Goal: Information Seeking & Learning: Learn about a topic

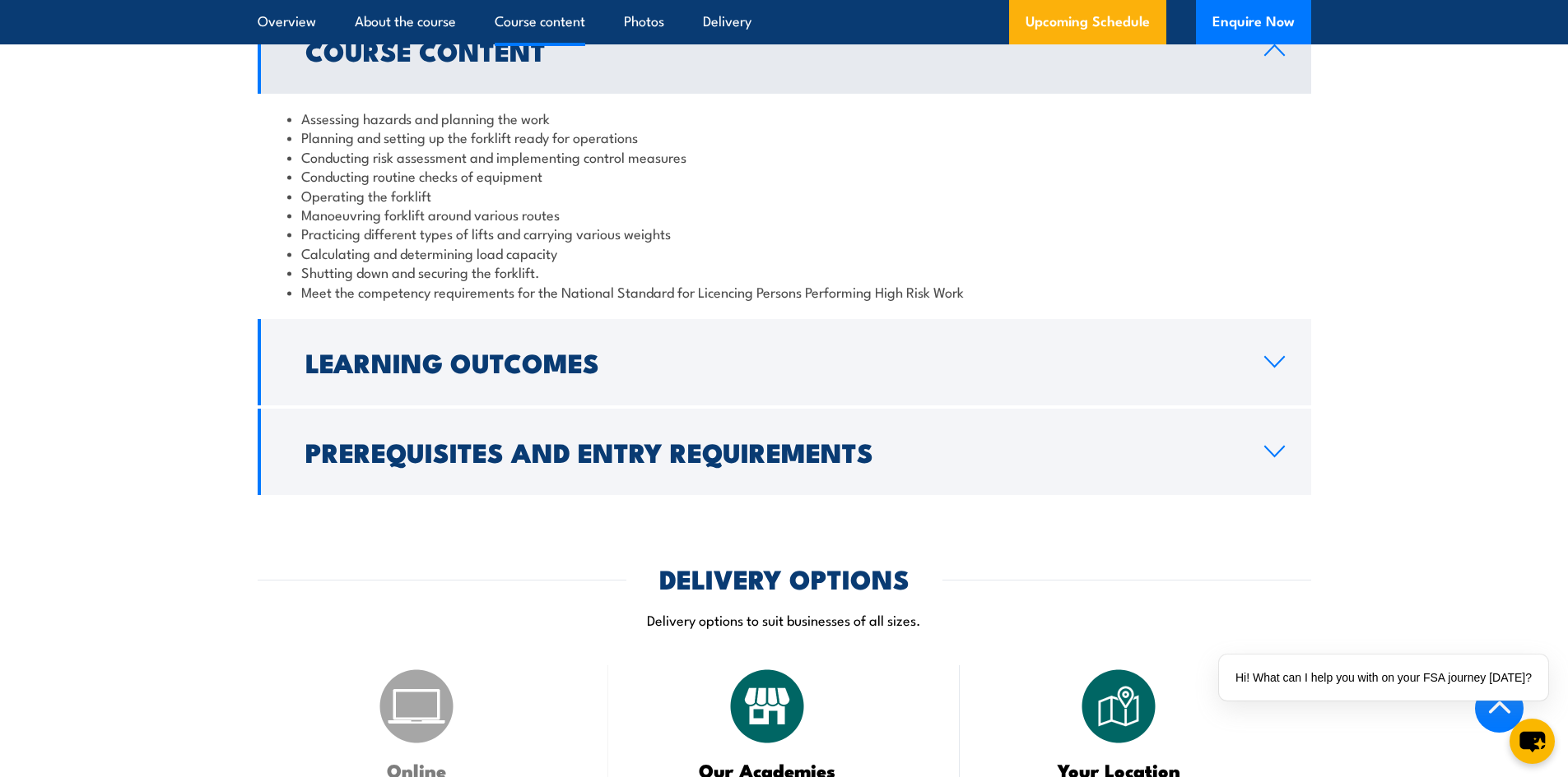
scroll to position [1563, 0]
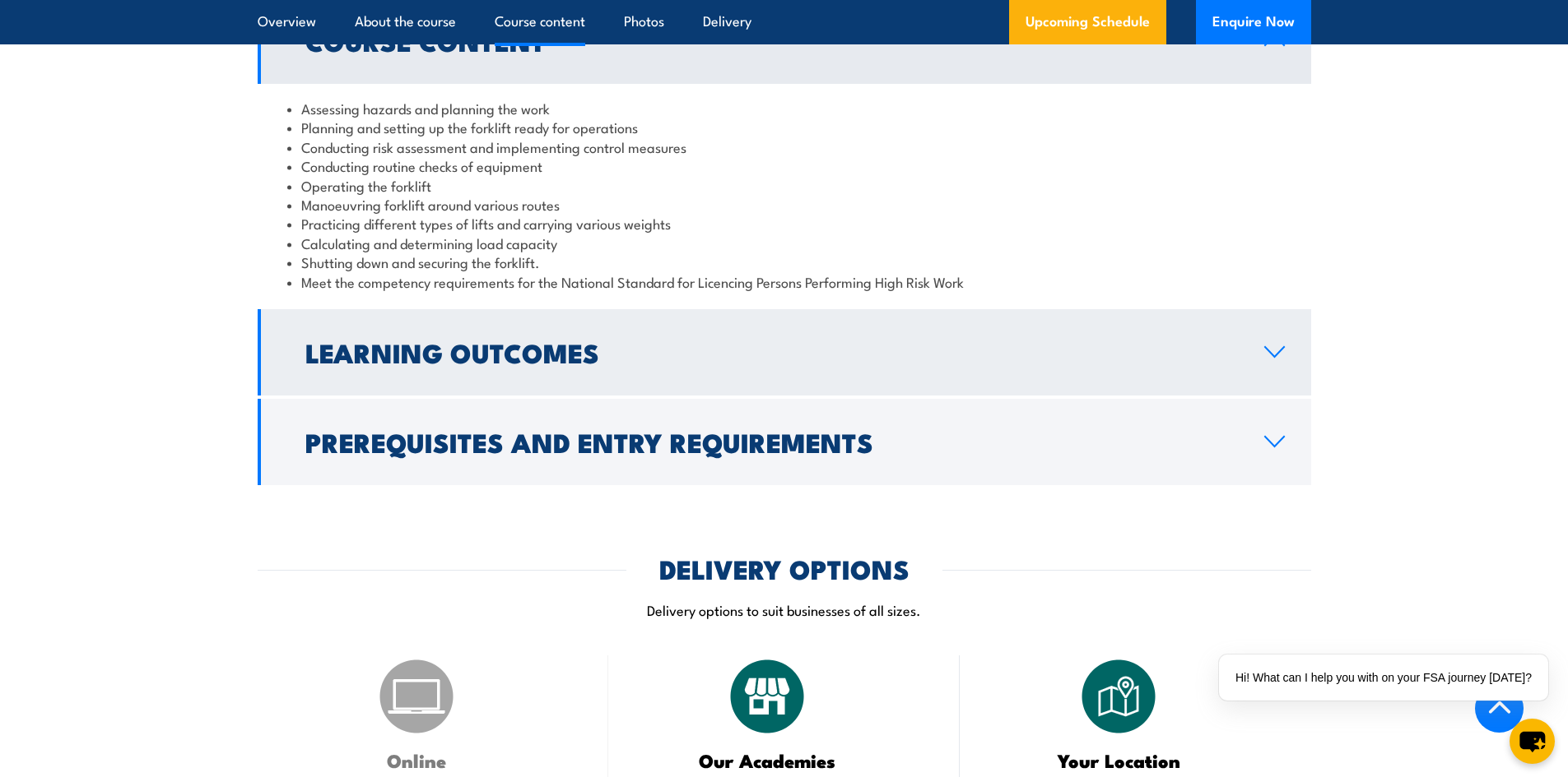
click at [558, 316] on link "Learning Outcomes" at bounding box center [784, 353] width 1053 height 86
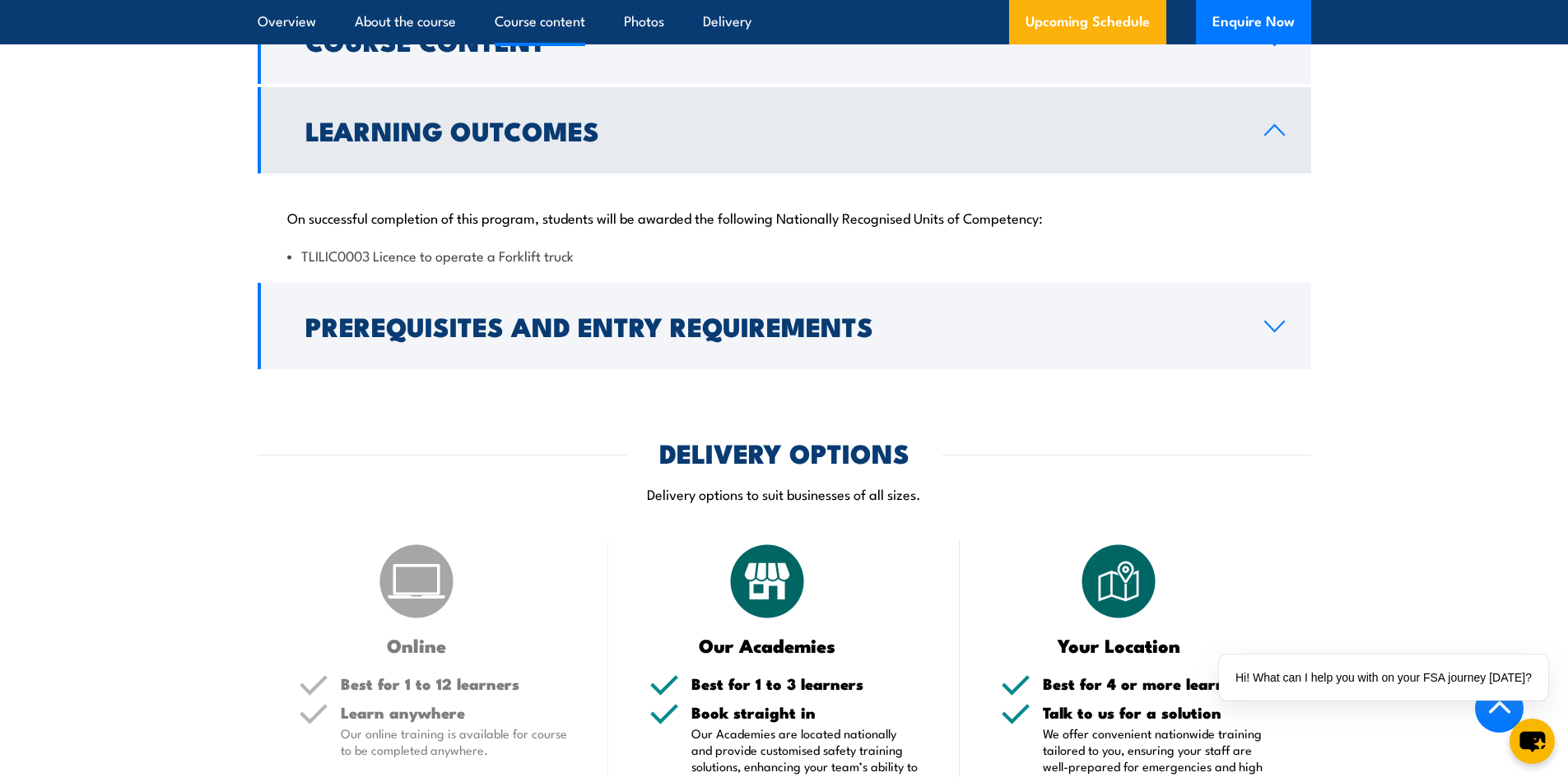
scroll to position [1481, 0]
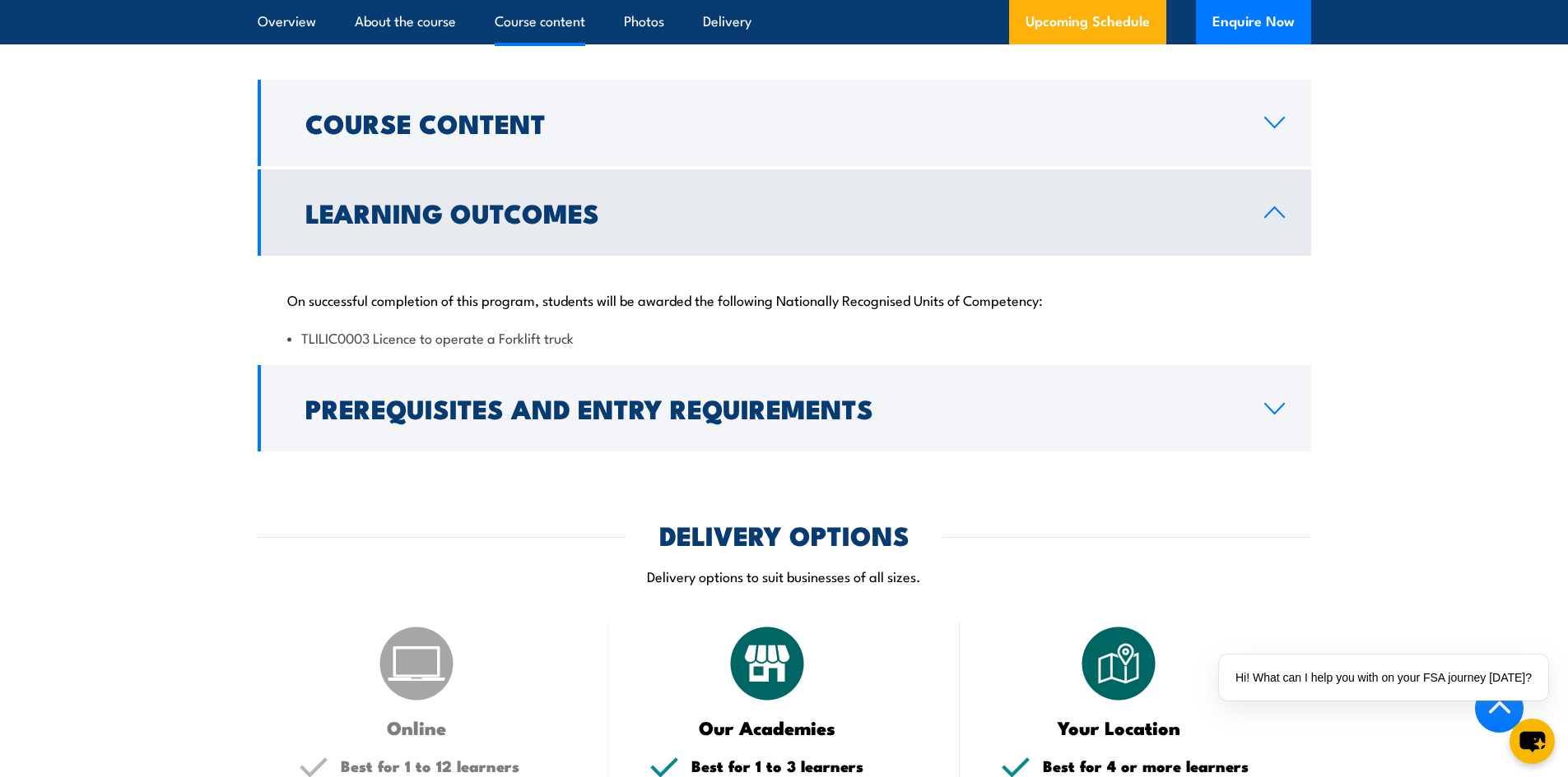
click at [619, 221] on h2 "Learning Outcomes" at bounding box center [772, 213] width 933 height 23
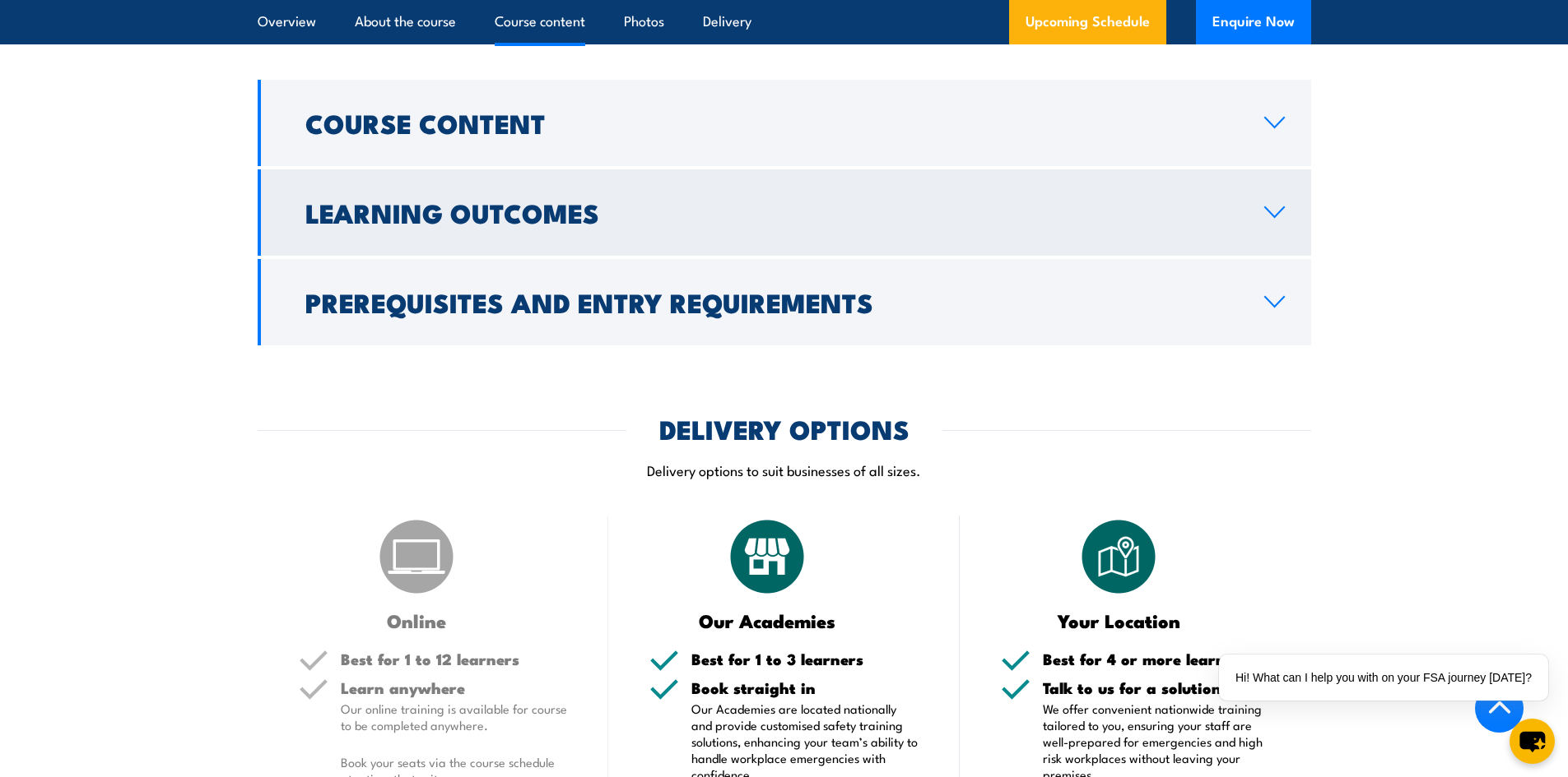
click at [590, 236] on link "Learning Outcomes" at bounding box center [784, 213] width 1053 height 86
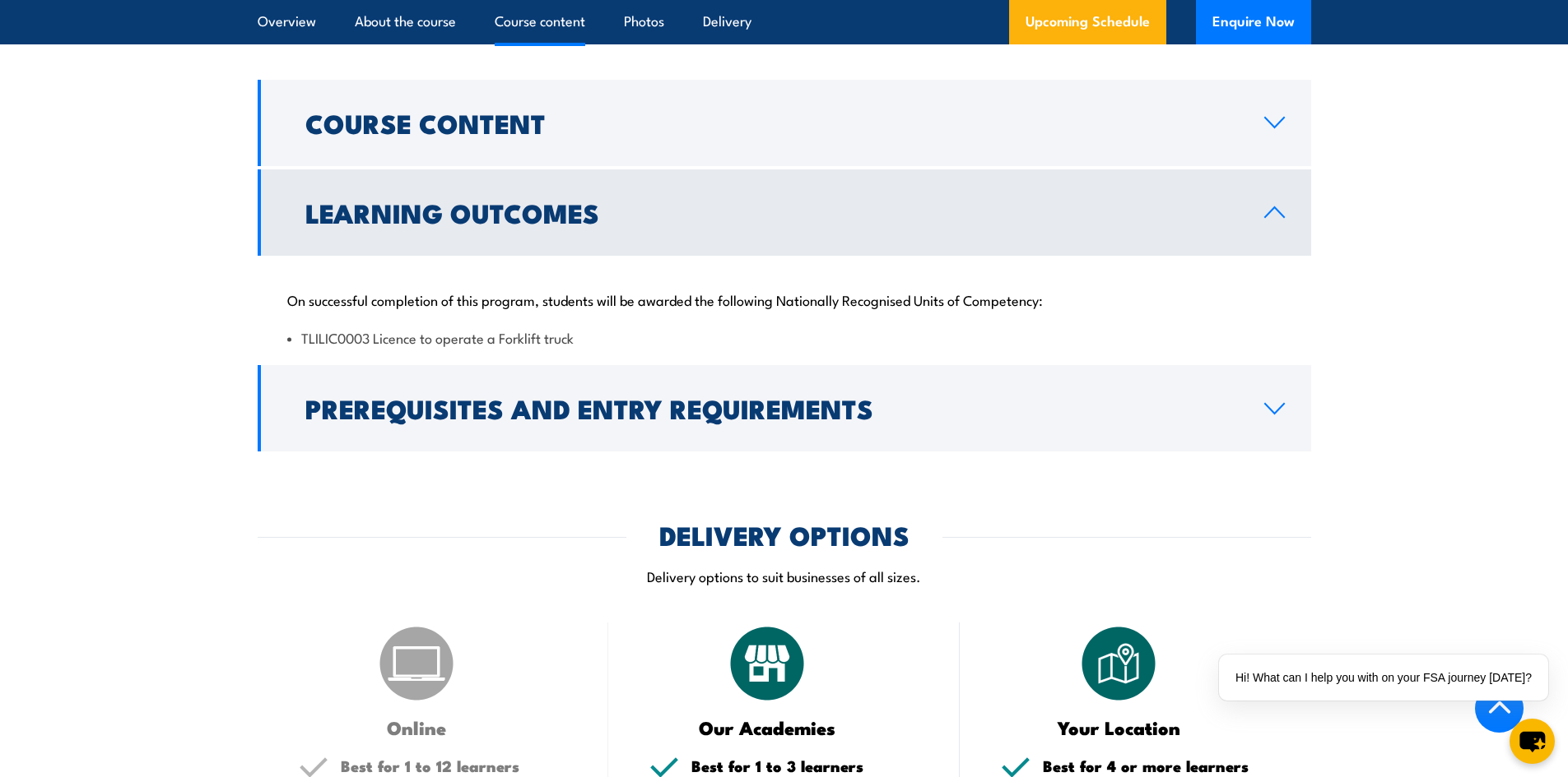
click at [601, 245] on link "Learning Outcomes" at bounding box center [784, 213] width 1053 height 86
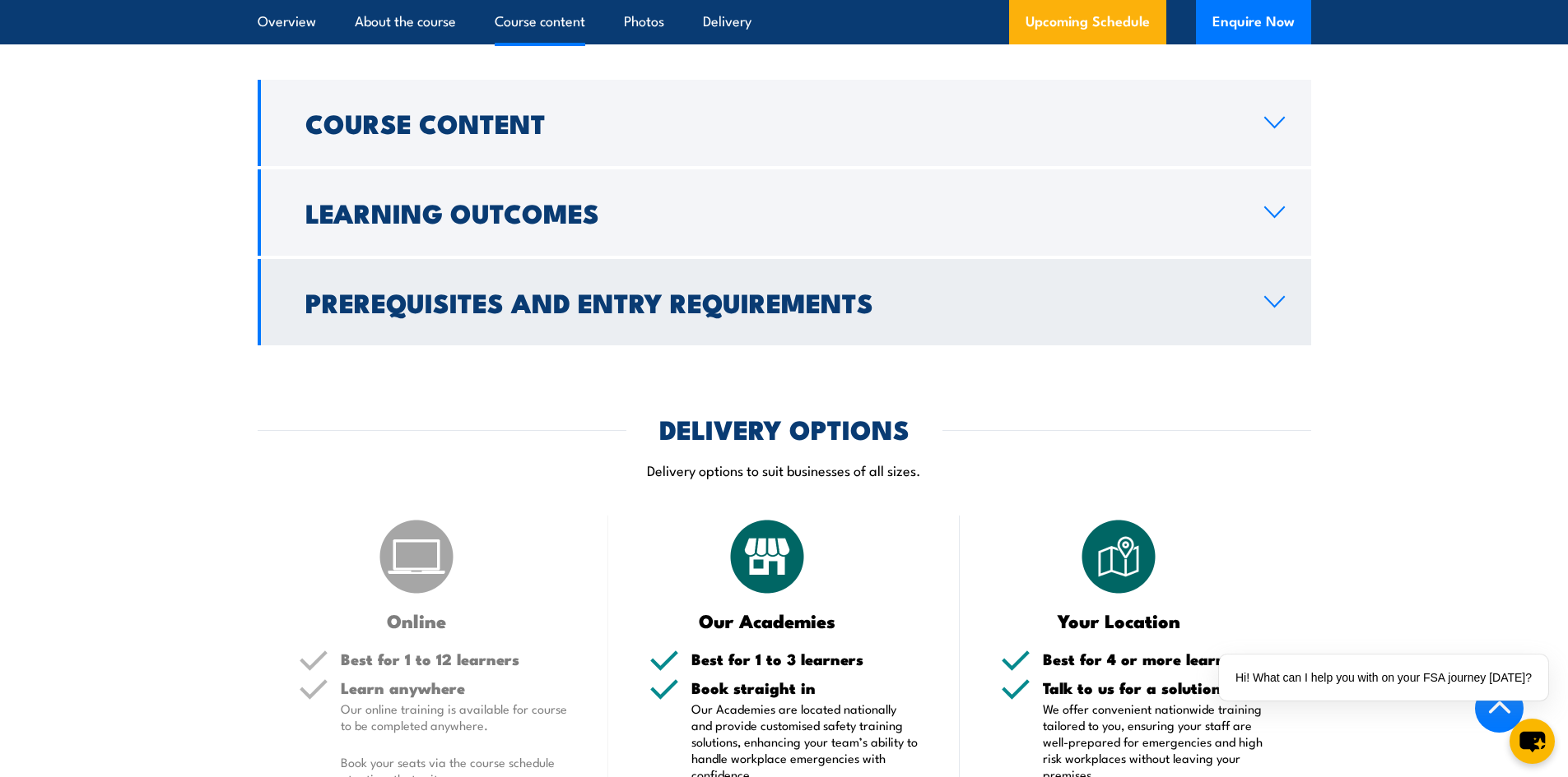
click at [678, 328] on link "Prerequisites and Entry Requirements" at bounding box center [784, 302] width 1053 height 86
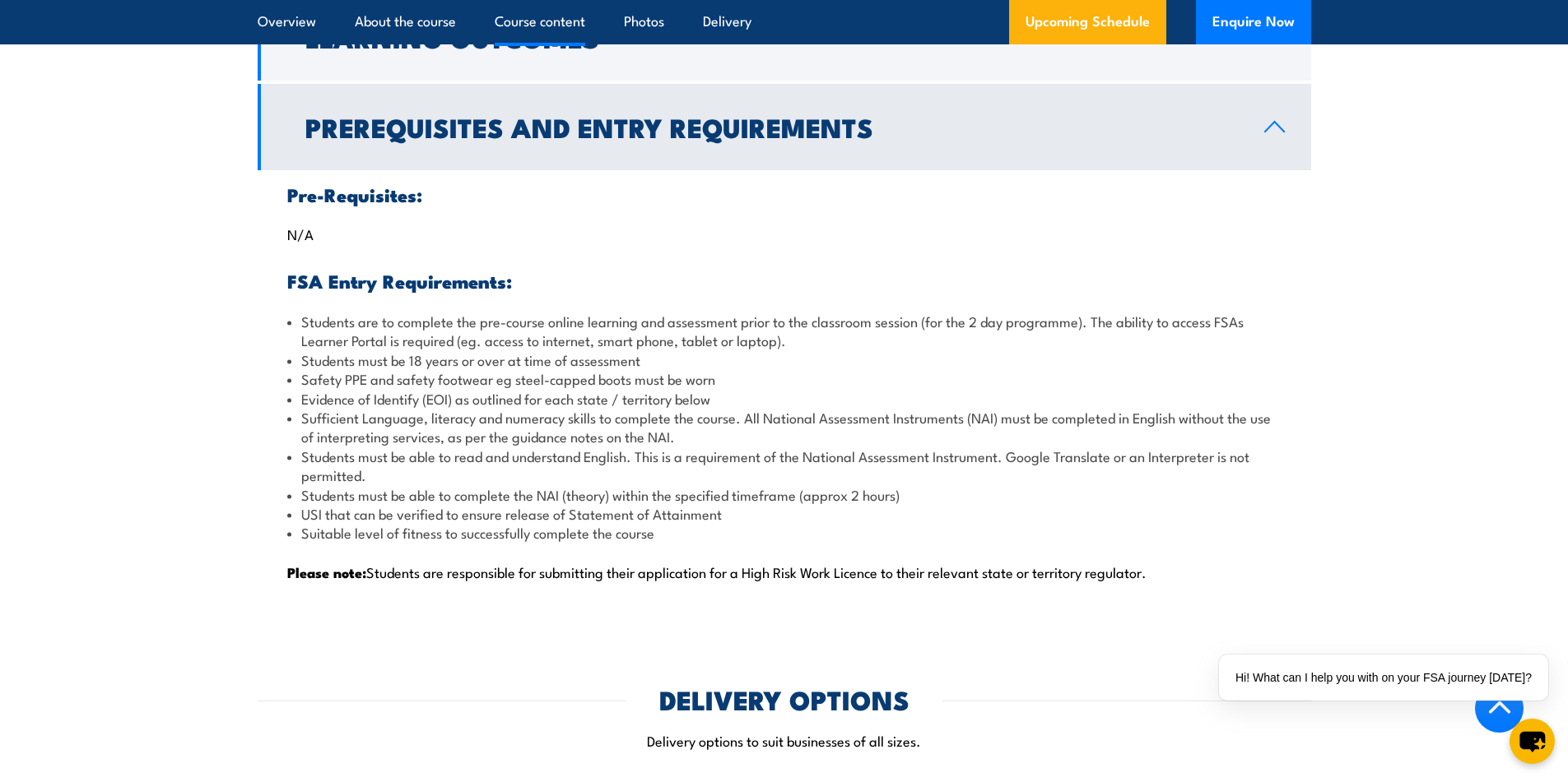
scroll to position [1645, 0]
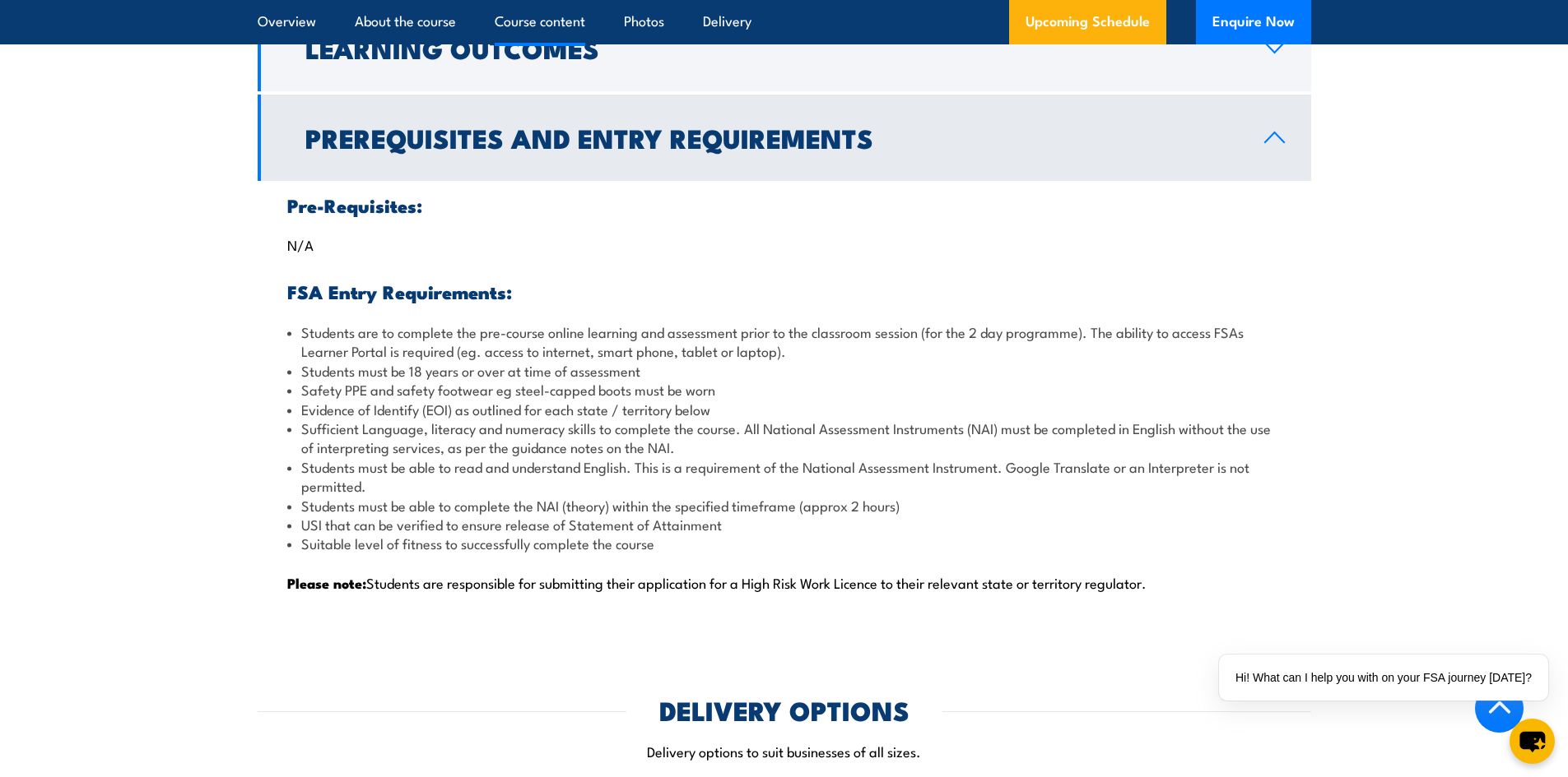
click at [517, 149] on h2 "Prerequisites and Entry Requirements" at bounding box center [772, 137] width 933 height 23
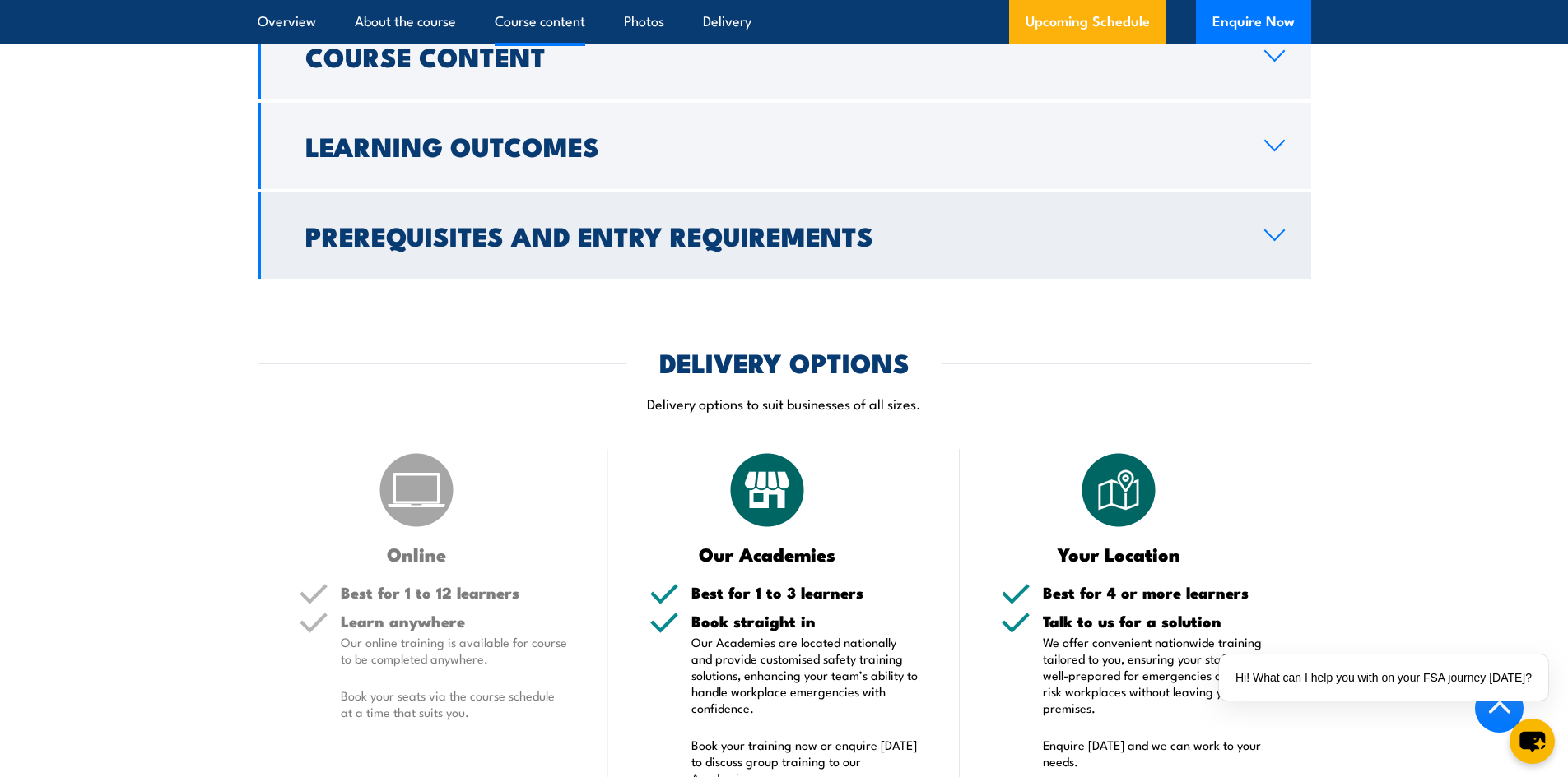
scroll to position [1399, 0]
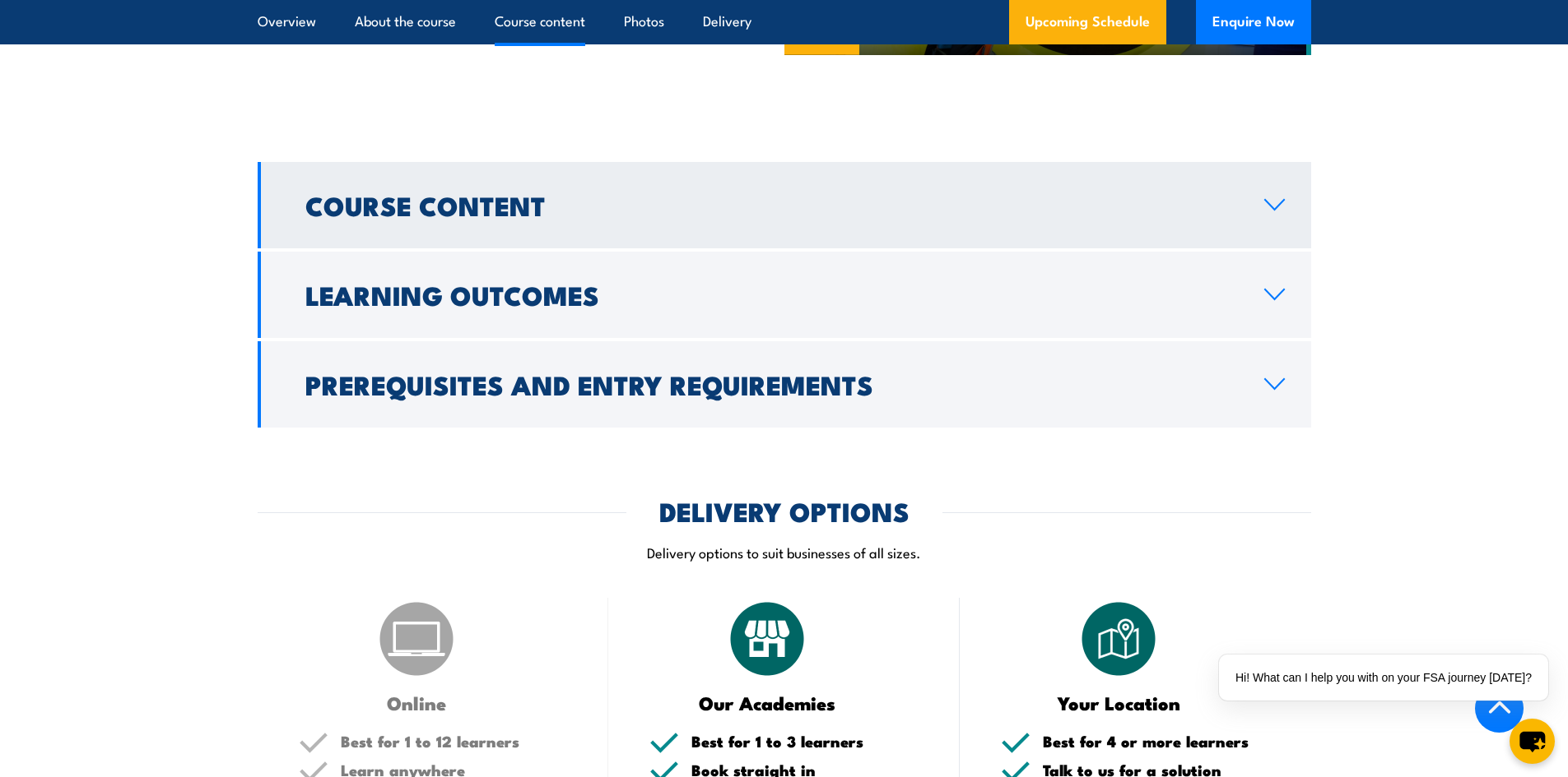
click at [535, 207] on h2 "Course Content" at bounding box center [772, 205] width 933 height 23
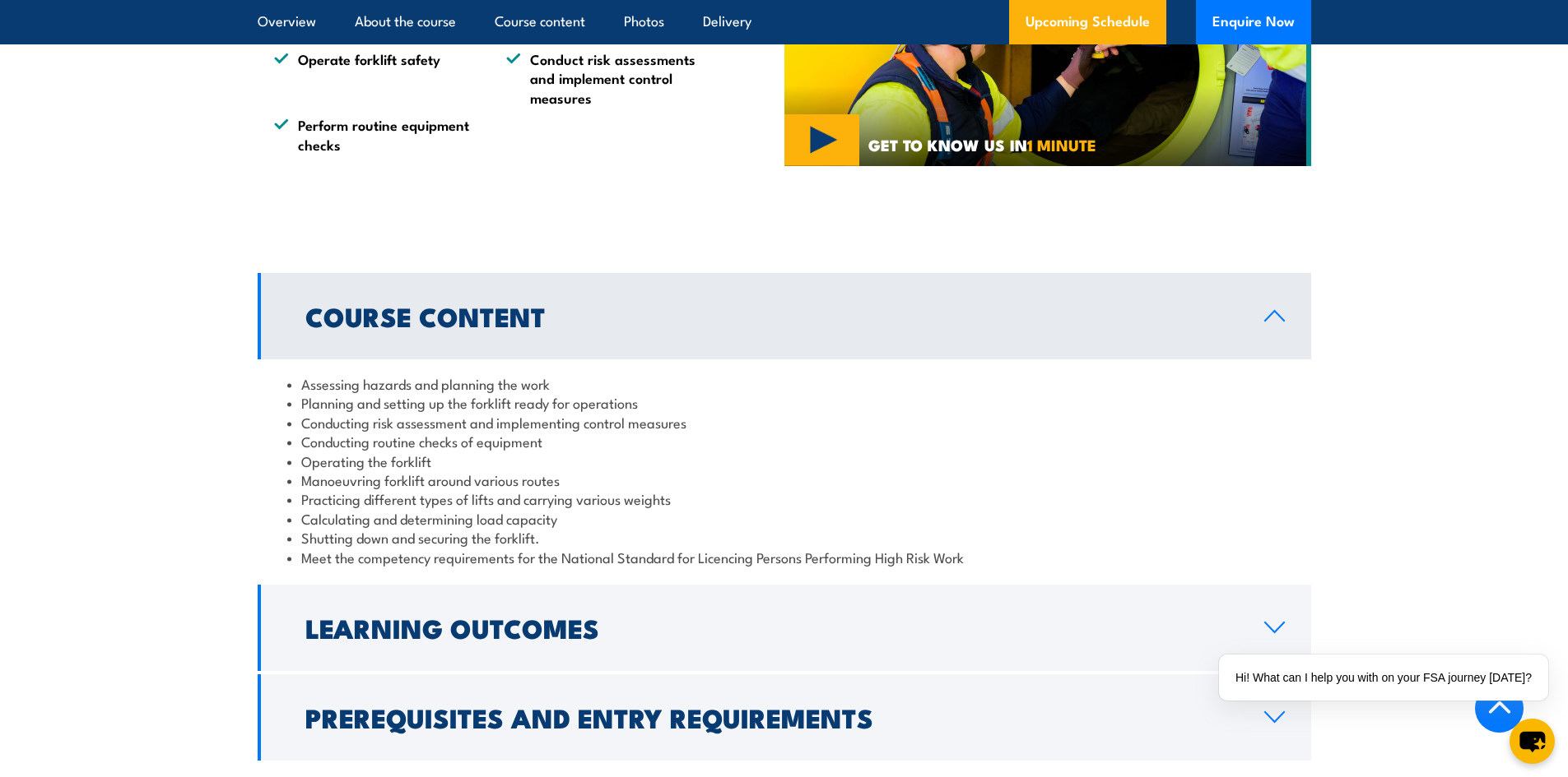
scroll to position [1316, 0]
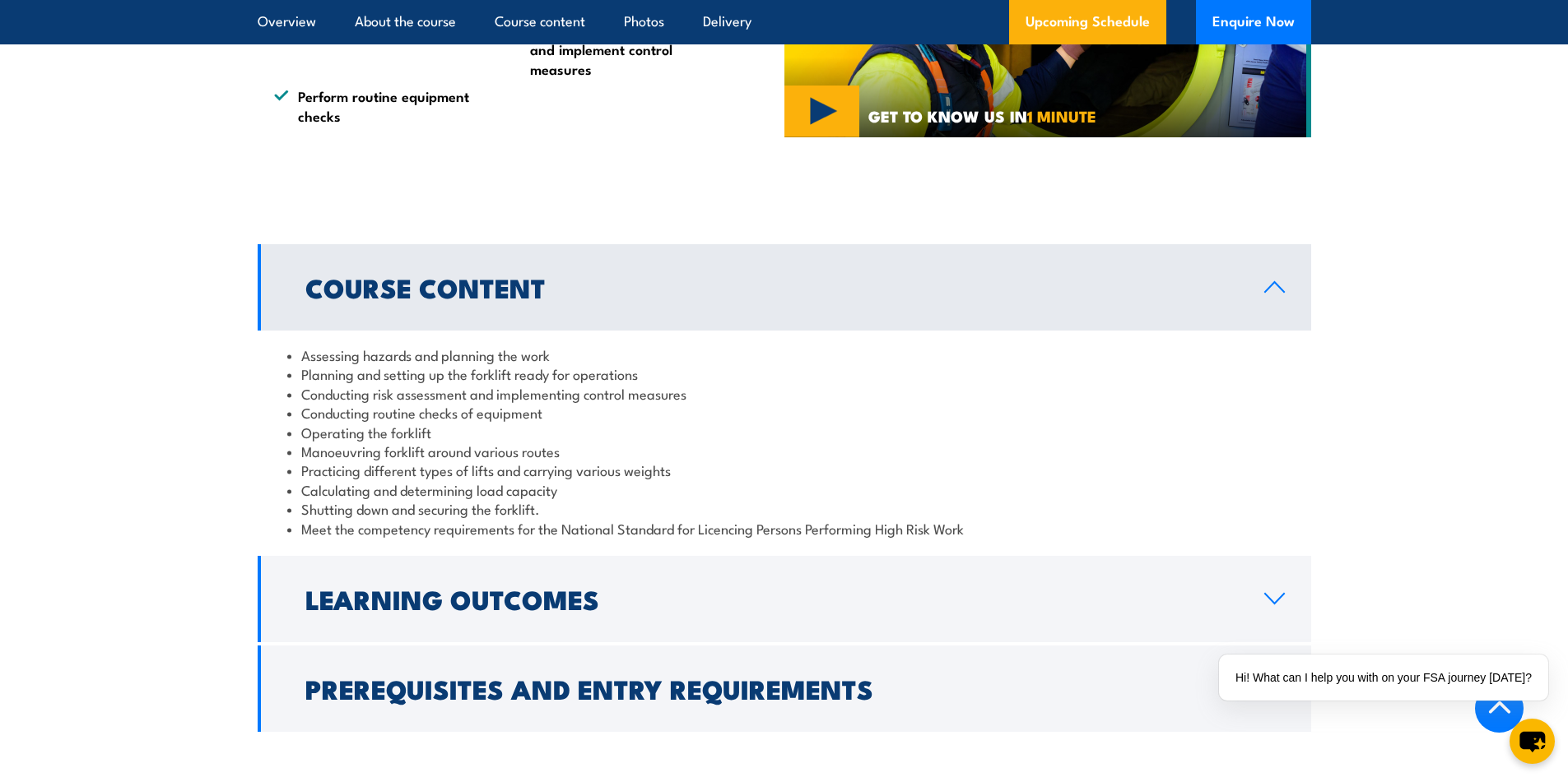
click at [520, 294] on h2 "Course Content" at bounding box center [772, 287] width 933 height 23
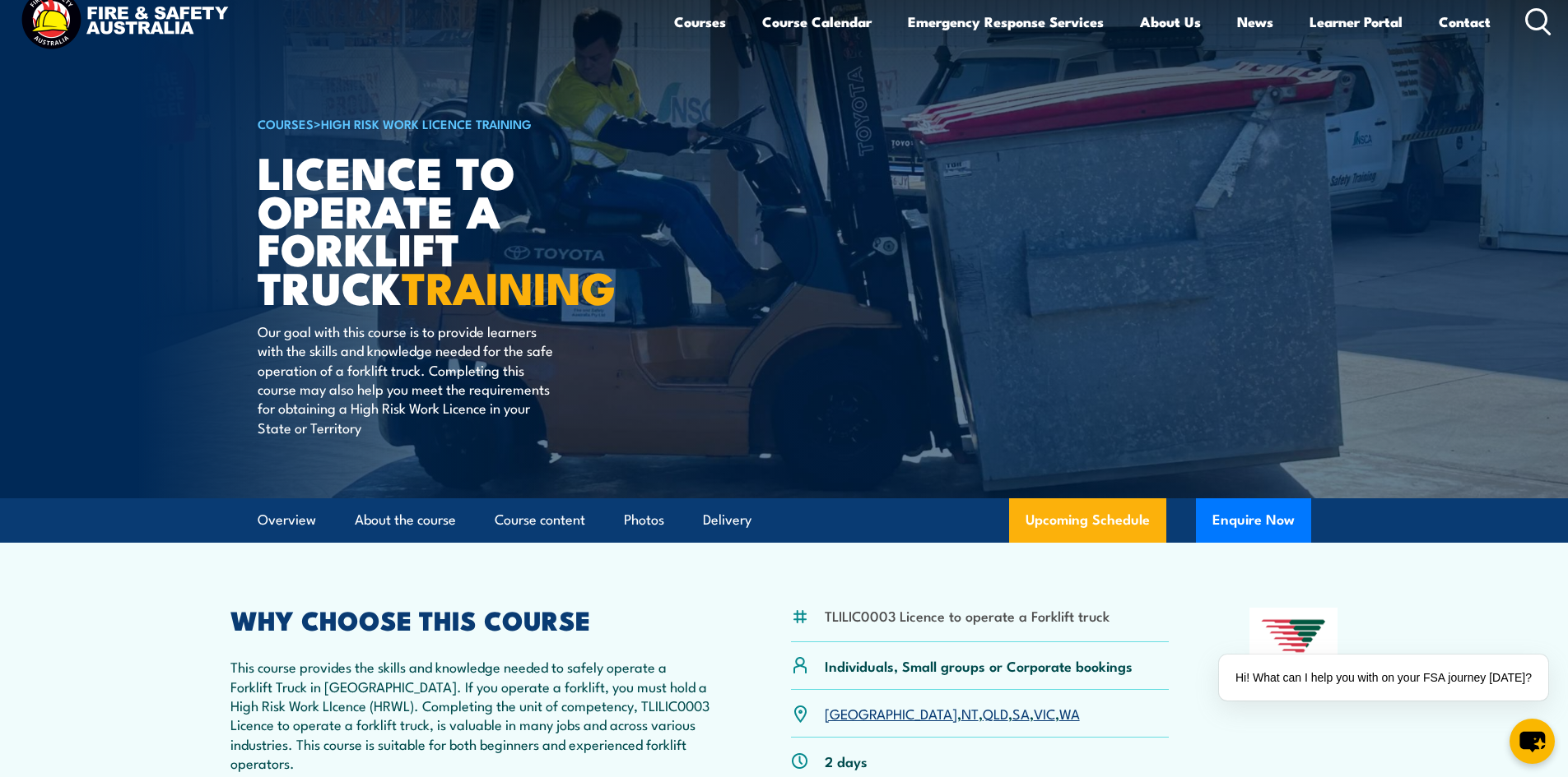
scroll to position [0, 0]
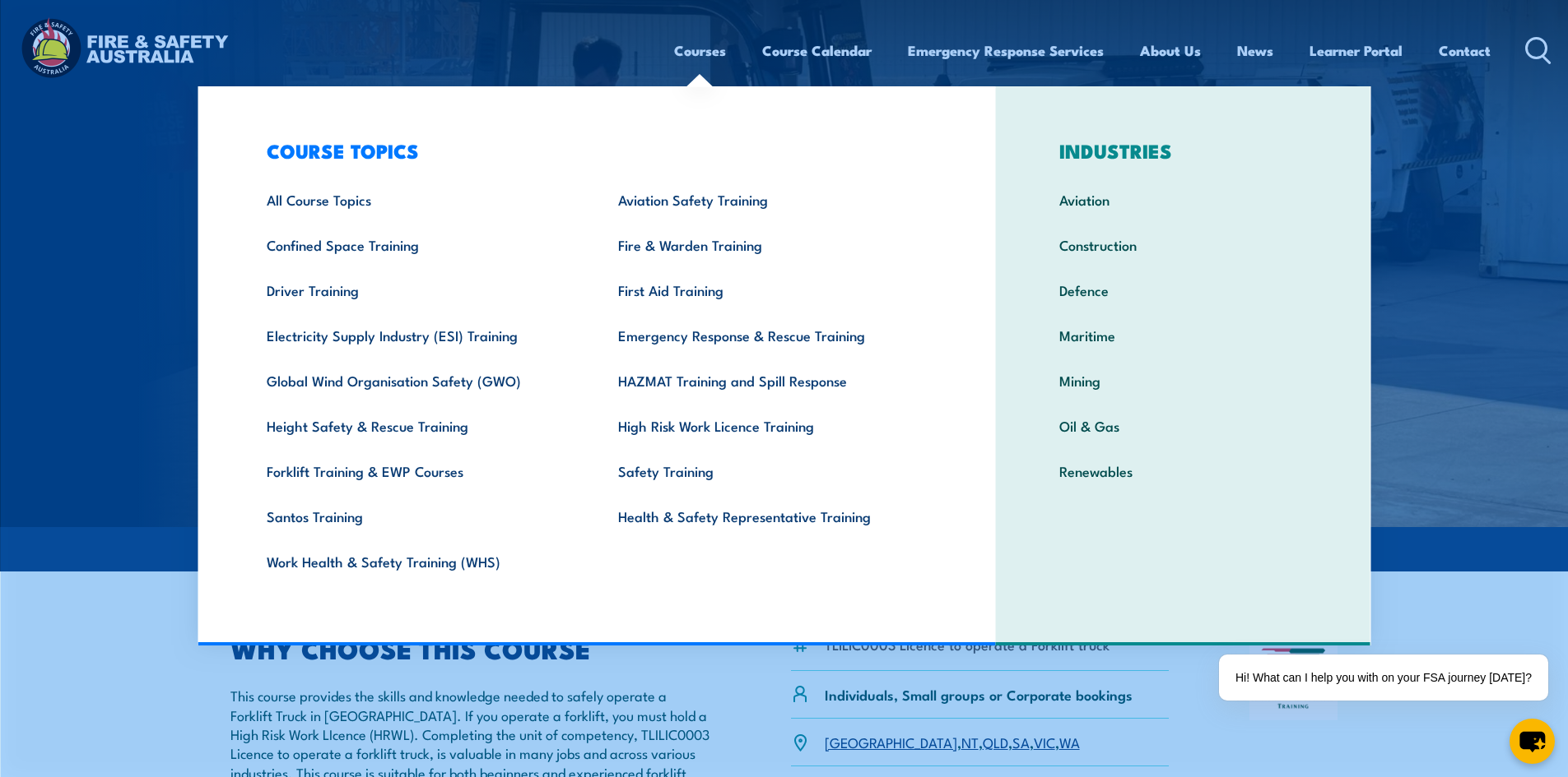
click at [690, 51] on link "Courses" at bounding box center [700, 51] width 52 height 44
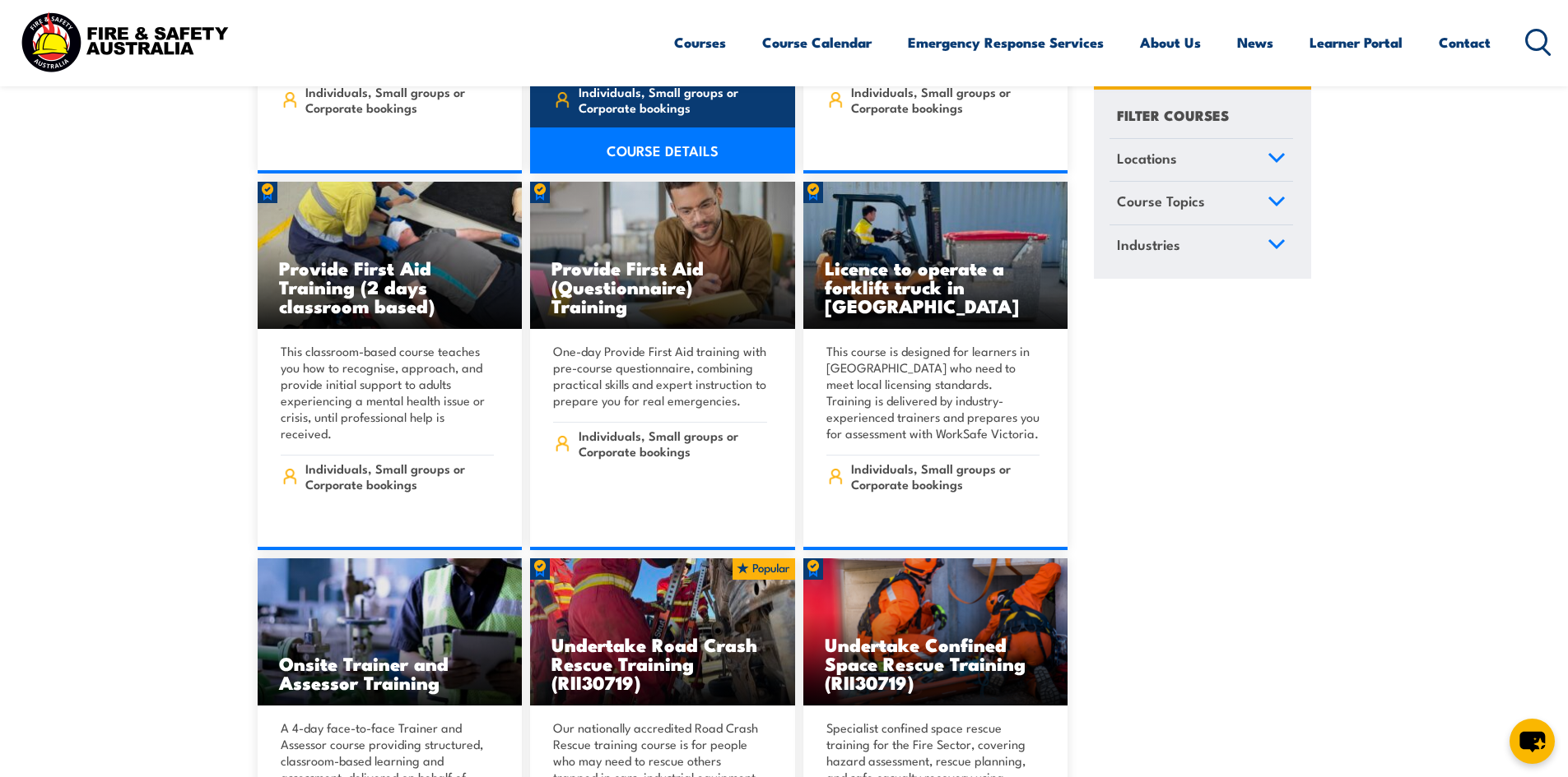
scroll to position [823, 0]
